Goal: Task Accomplishment & Management: Complete application form

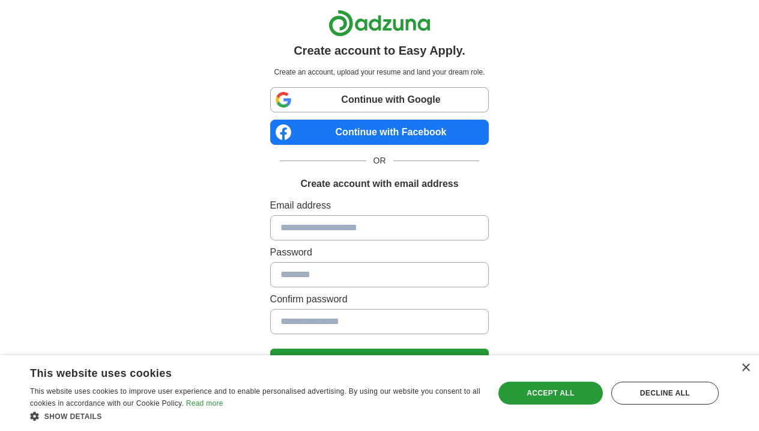
click at [342, 229] on input at bounding box center [379, 227] width 219 height 25
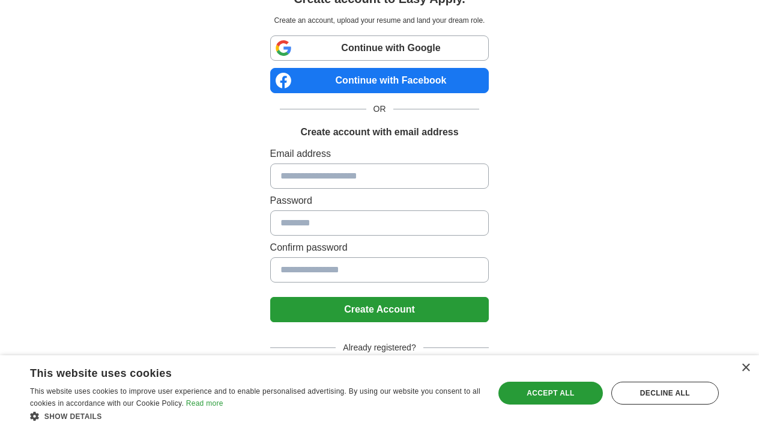
scroll to position [52, 0]
click at [685, 397] on div "Decline all" at bounding box center [666, 393] width 108 height 23
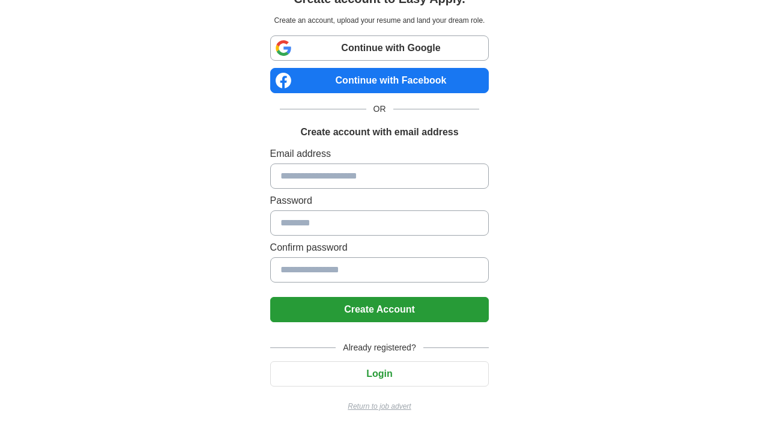
click at [385, 371] on button "Login" at bounding box center [379, 373] width 219 height 25
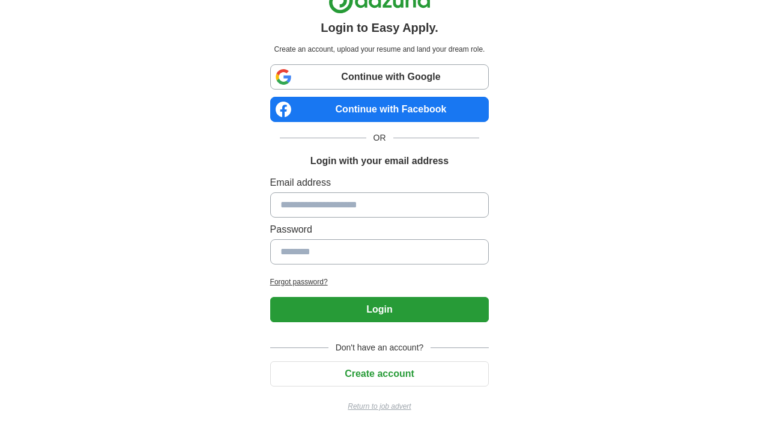
scroll to position [23, 0]
click at [323, 201] on input at bounding box center [379, 204] width 219 height 25
click at [380, 373] on button "Create account" at bounding box center [379, 373] width 219 height 25
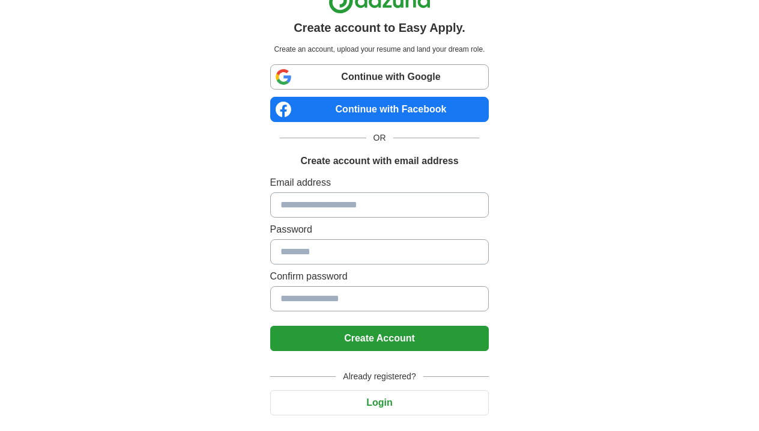
click at [307, 207] on input at bounding box center [379, 204] width 219 height 25
type input "*"
type input "**********"
click at [300, 256] on input at bounding box center [379, 251] width 219 height 25
